Goal: Transaction & Acquisition: Purchase product/service

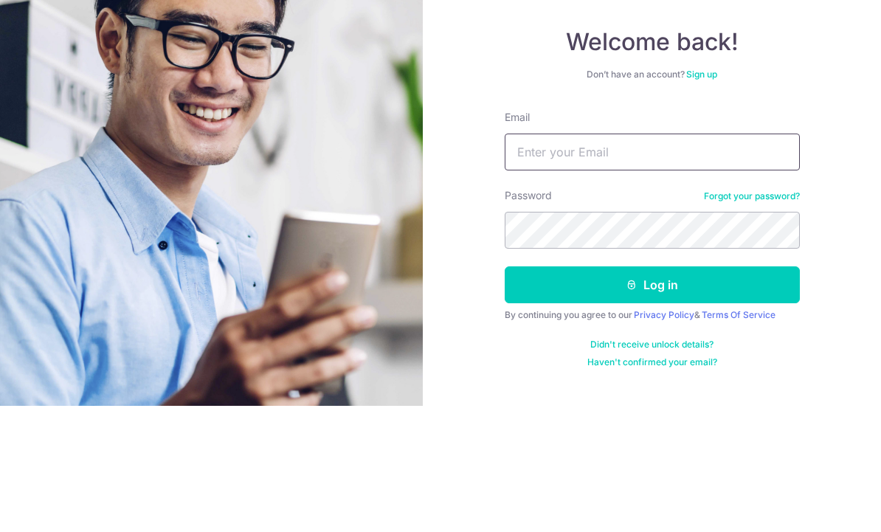
type input "Louis.ling@hotmail.com"
click at [652, 393] on button "Log in" at bounding box center [652, 411] width 295 height 37
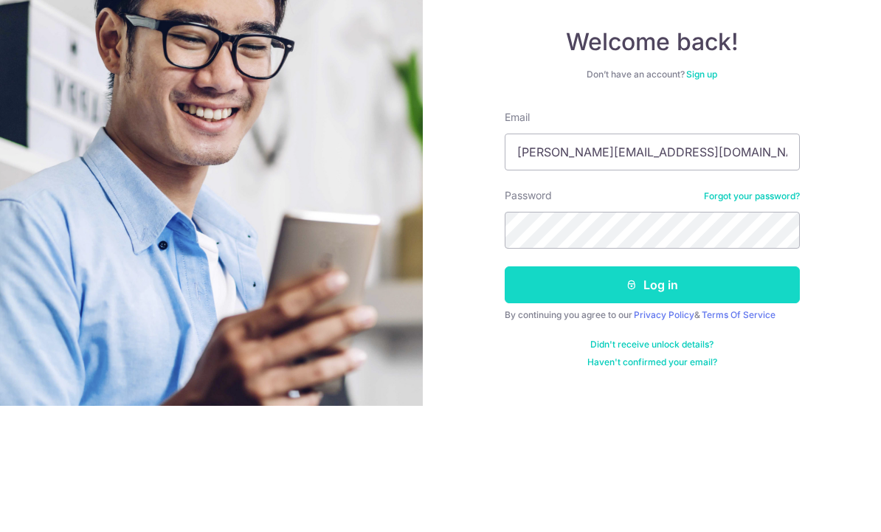
click at [698, 393] on button "Log in" at bounding box center [652, 411] width 295 height 37
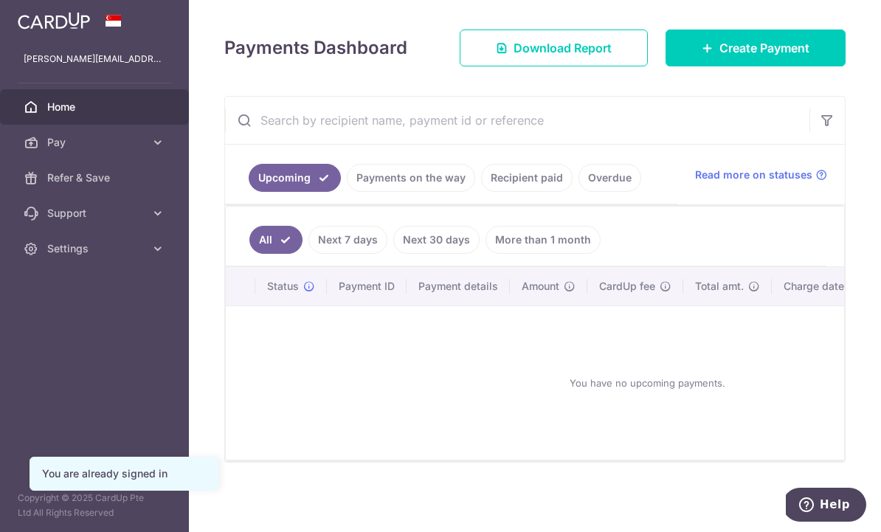
scroll to position [199, 0]
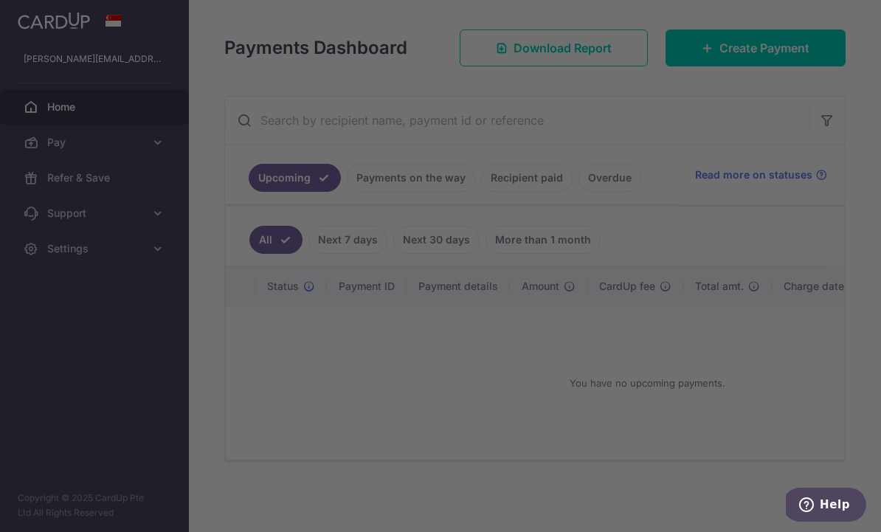
click at [610, 47] on div at bounding box center [445, 268] width 890 height 537
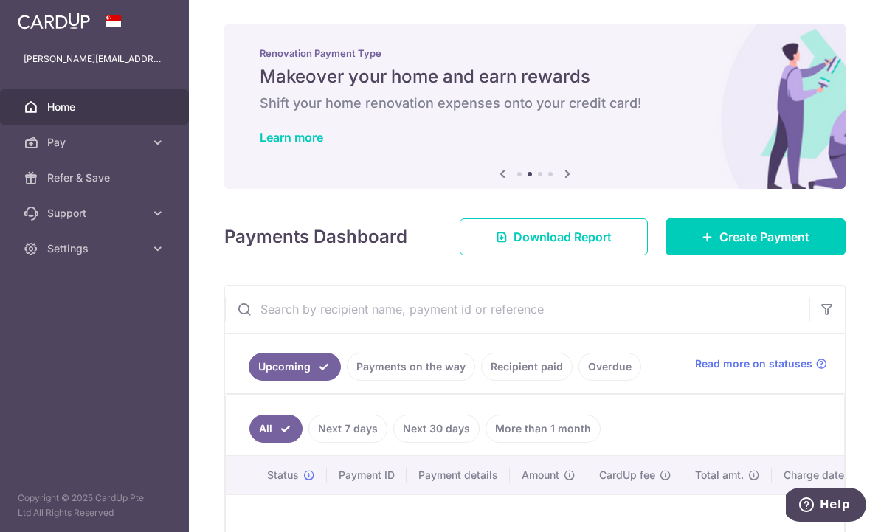
scroll to position [54, 0]
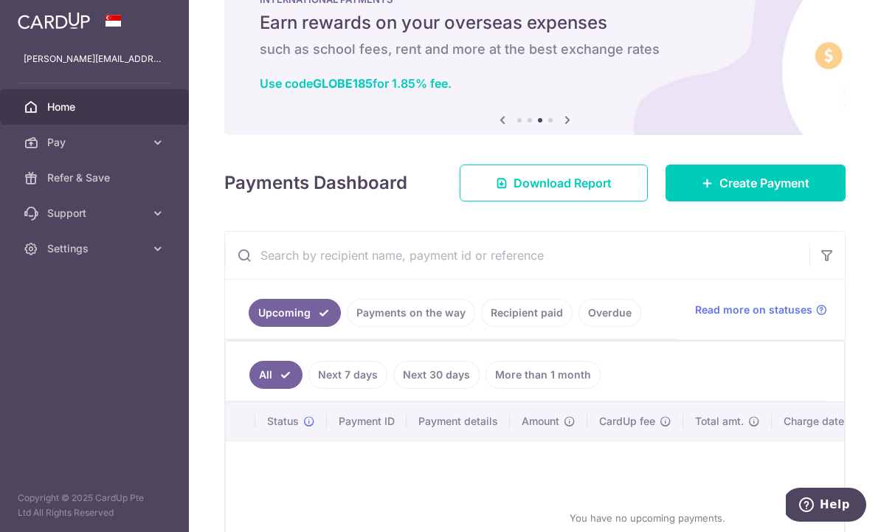
click at [623, 135] on img at bounding box center [535, 52] width 622 height 165
click at [719, 202] on link "Create Payment" at bounding box center [756, 183] width 180 height 37
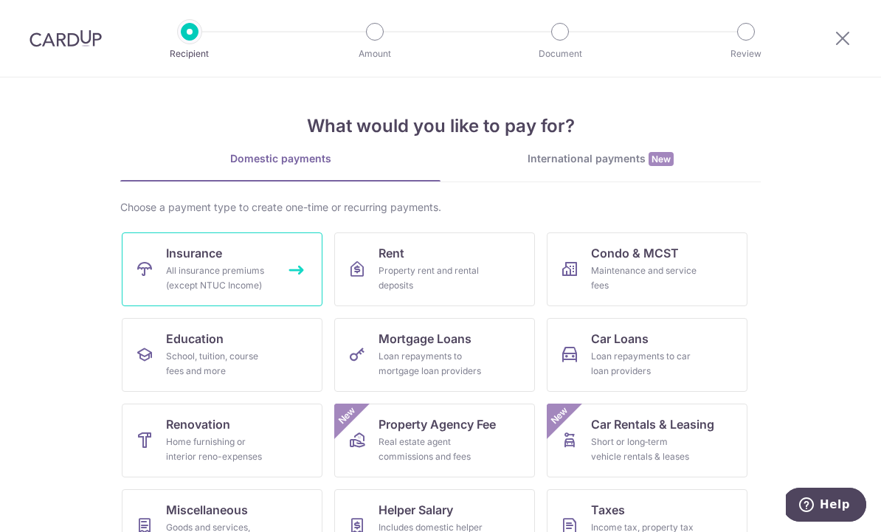
click at [252, 267] on div "All insurance premiums (except NTUC Income)" at bounding box center [219, 279] width 106 height 30
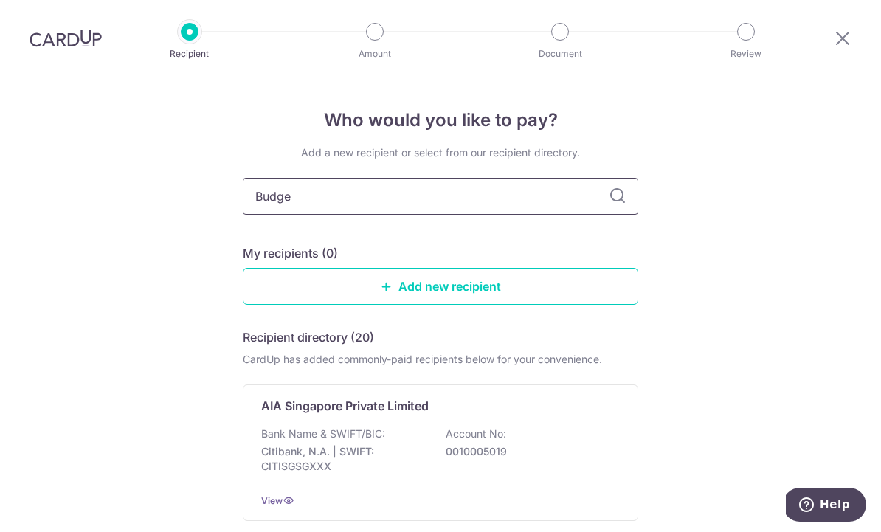
type input "Budget"
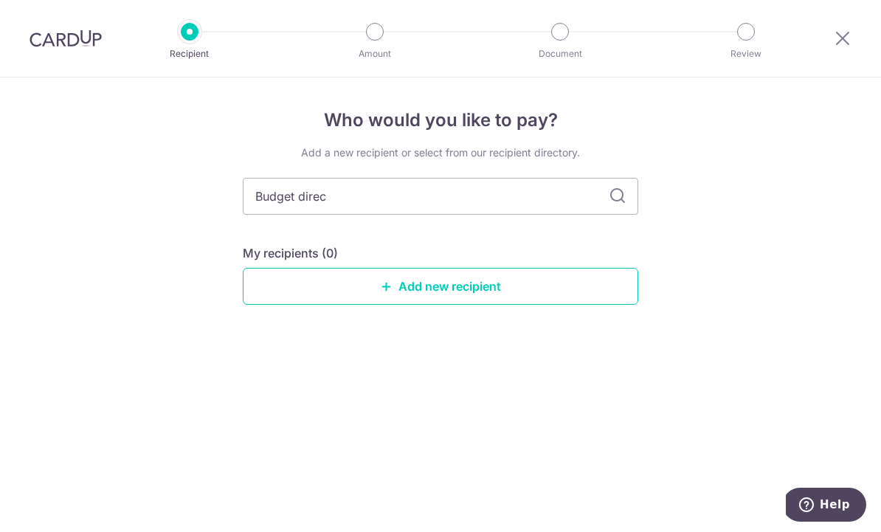
type input "Budget direct"
click at [638, 210] on input "Budget direct" at bounding box center [441, 196] width 396 height 37
click at [611, 190] on input "Budget direct" at bounding box center [441, 196] width 396 height 37
click at [621, 200] on icon at bounding box center [618, 197] width 18 height 18
click at [616, 200] on icon at bounding box center [618, 197] width 18 height 18
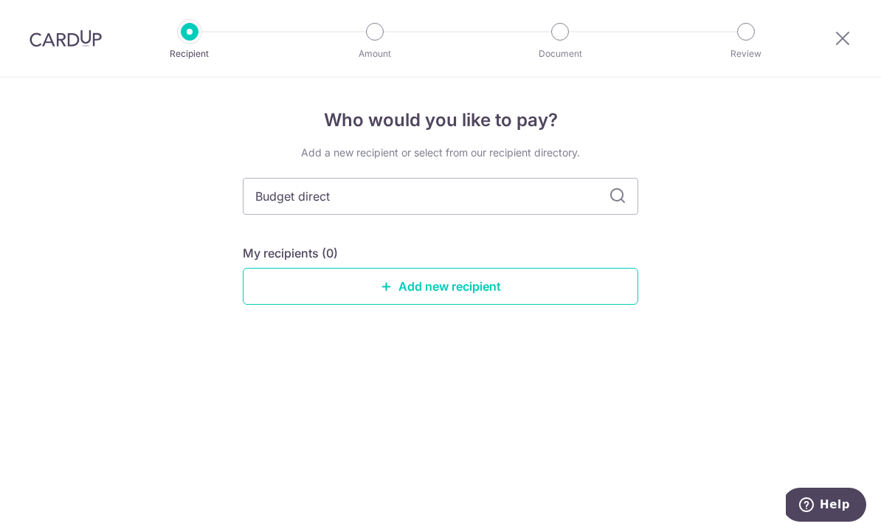
click at [616, 200] on icon at bounding box center [618, 197] width 18 height 18
click at [698, 257] on div "Who would you like to pay? Add a new recipient or select from our recipient dir…" at bounding box center [440, 305] width 881 height 455
type input "B"
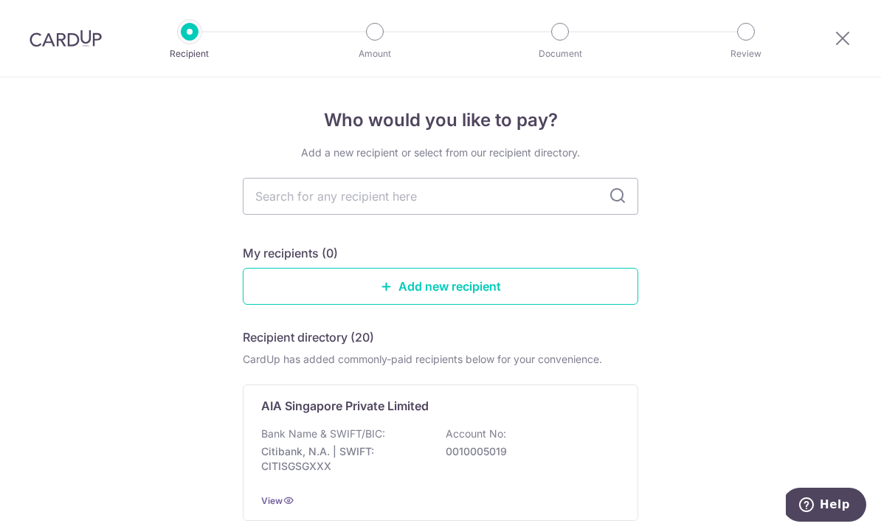
scroll to position [45, 0]
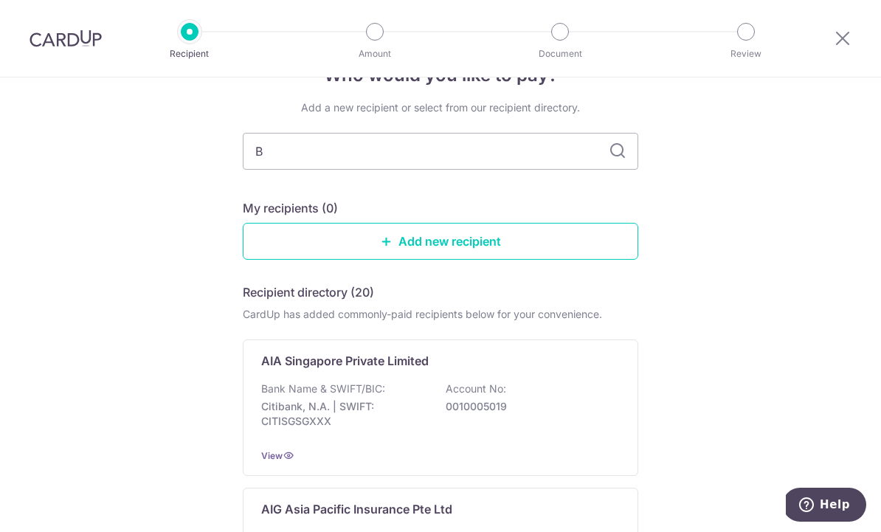
type input "Bu"
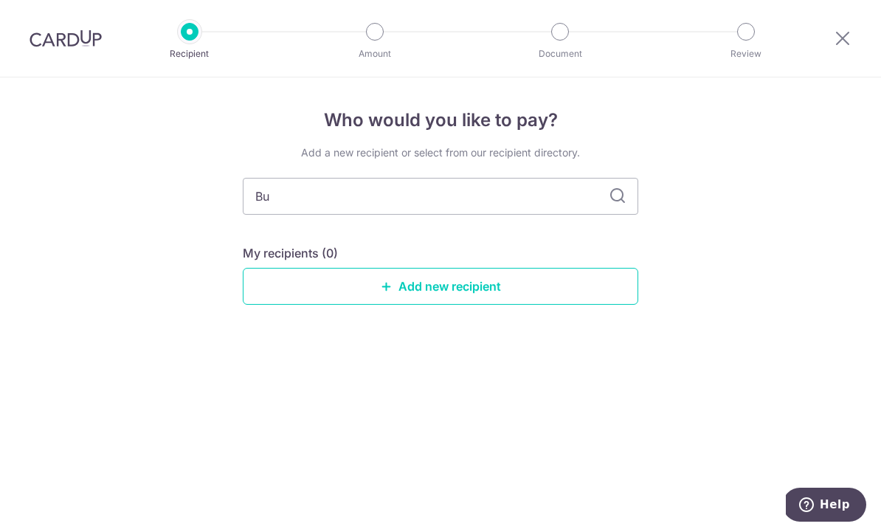
type input "Bud"
click at [464, 287] on link "Add new recipient" at bounding box center [441, 286] width 396 height 37
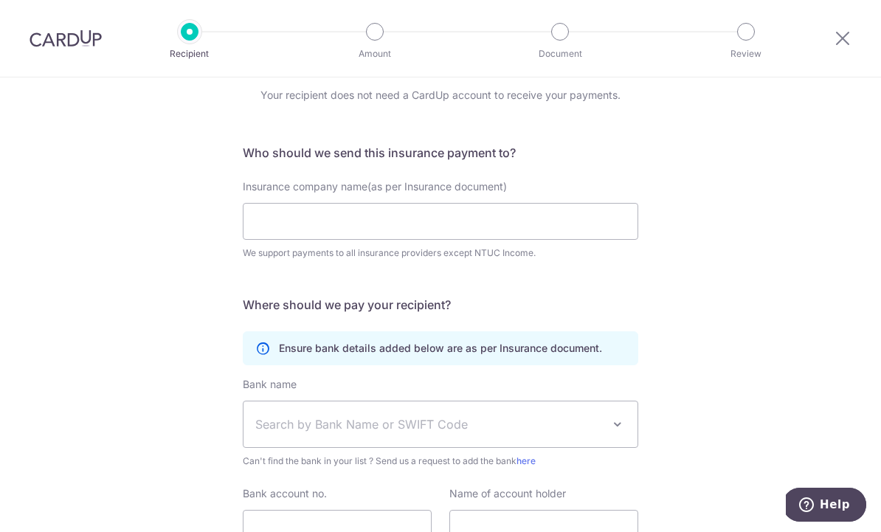
scroll to position [63, 0]
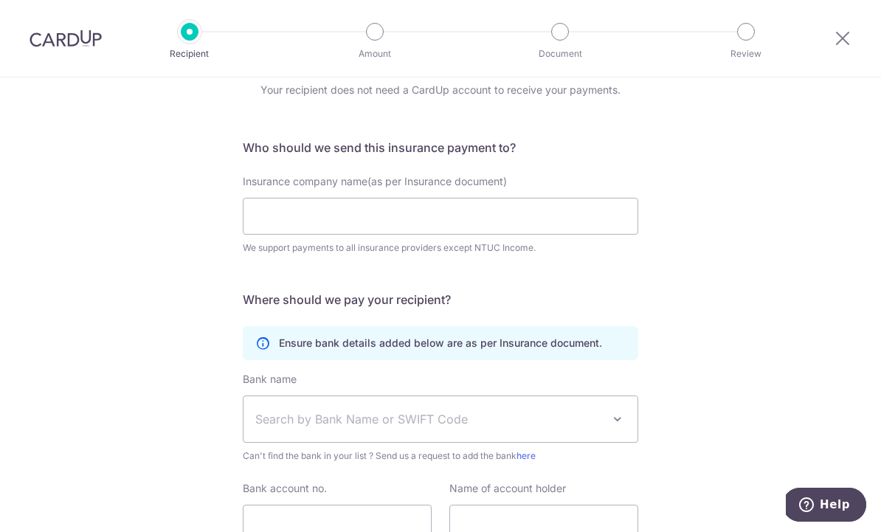
click at [737, 340] on div "Who would you like to pay? Your recipient does not need a CardUp account to rec…" at bounding box center [440, 337] width 881 height 645
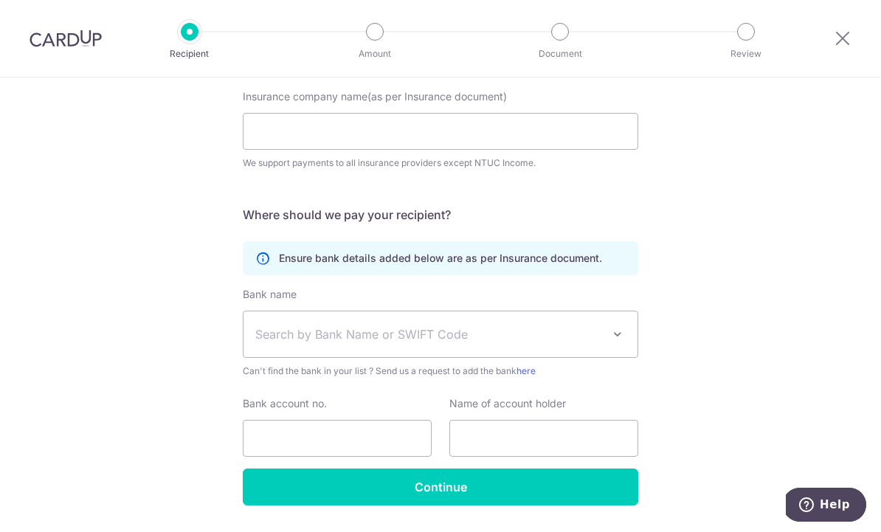
scroll to position [147, 0]
